Goal: Navigation & Orientation: Find specific page/section

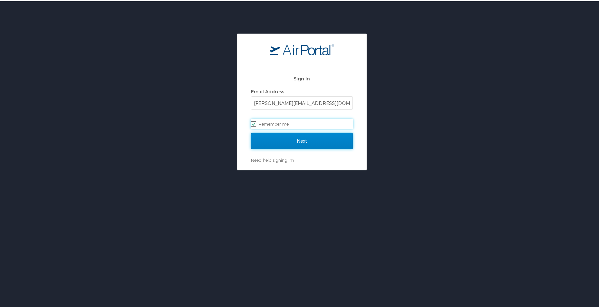
click at [280, 139] on input "Next" at bounding box center [302, 140] width 102 height 16
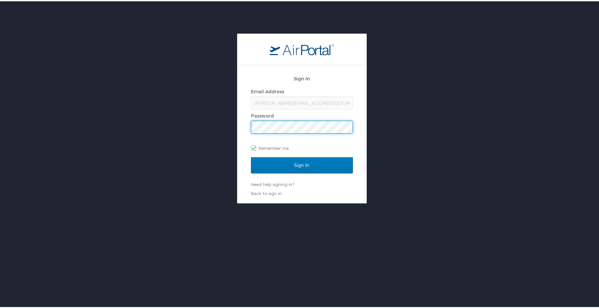
click at [251, 156] on input "Sign In" at bounding box center [302, 164] width 102 height 16
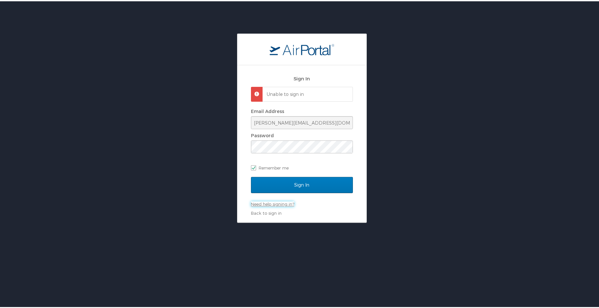
click at [274, 204] on link "Need help signing in?" at bounding box center [272, 202] width 43 height 5
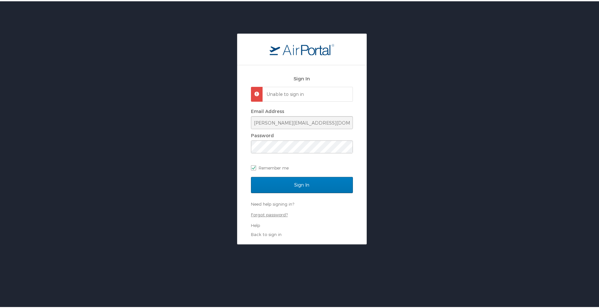
click at [274, 213] on link "Forgot password?" at bounding box center [269, 212] width 37 height 5
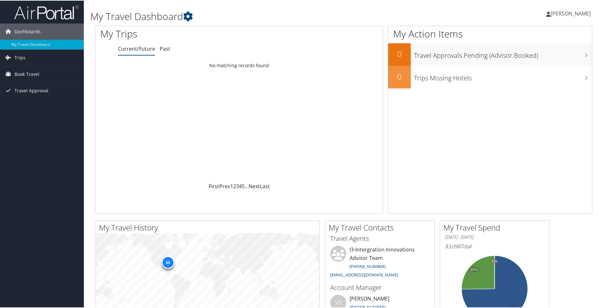
click at [577, 12] on span "[PERSON_NAME]" at bounding box center [571, 12] width 40 height 7
click at [538, 34] on link "My Settings" at bounding box center [553, 35] width 72 height 11
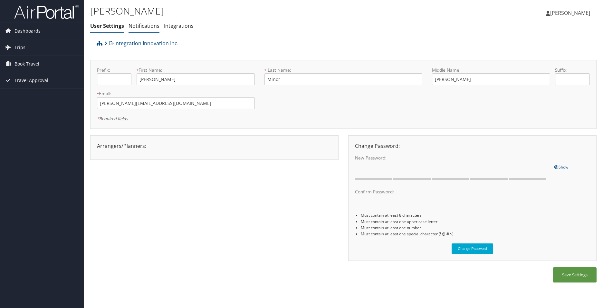
click at [143, 28] on link "Notifications" at bounding box center [144, 25] width 31 height 7
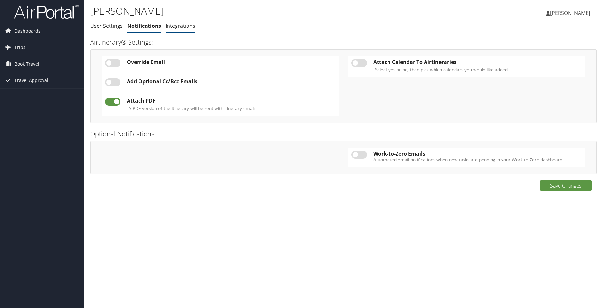
click at [179, 26] on link "Integrations" at bounding box center [181, 25] width 30 height 7
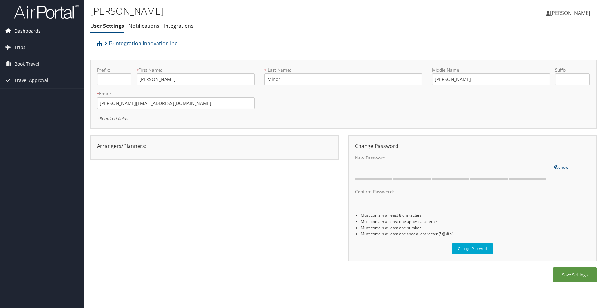
click at [31, 29] on span "Dashboards" at bounding box center [28, 31] width 26 height 16
click at [40, 42] on link "My Travel Dashboard" at bounding box center [42, 44] width 84 height 10
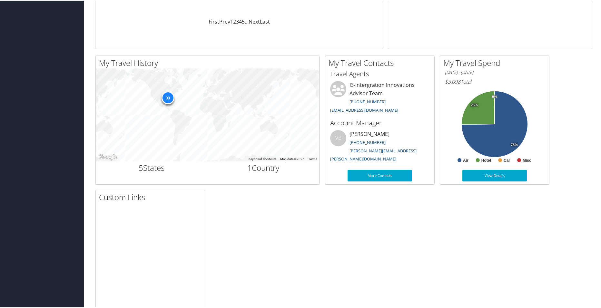
scroll to position [154, 0]
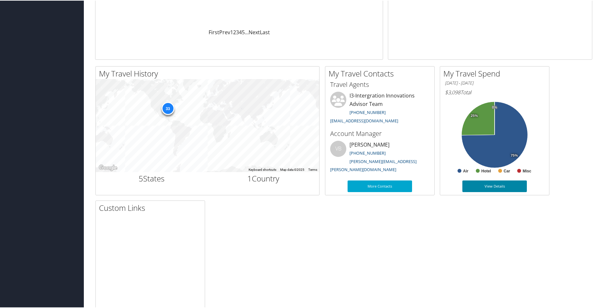
click at [491, 184] on link "View Details" at bounding box center [494, 186] width 64 height 12
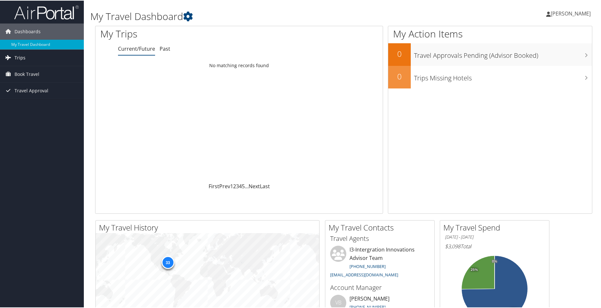
click at [20, 56] on span "Trips" at bounding box center [20, 57] width 11 height 16
click at [28, 70] on link "Current/Future Trips" at bounding box center [42, 70] width 84 height 10
